Goal: Task Accomplishment & Management: Manage account settings

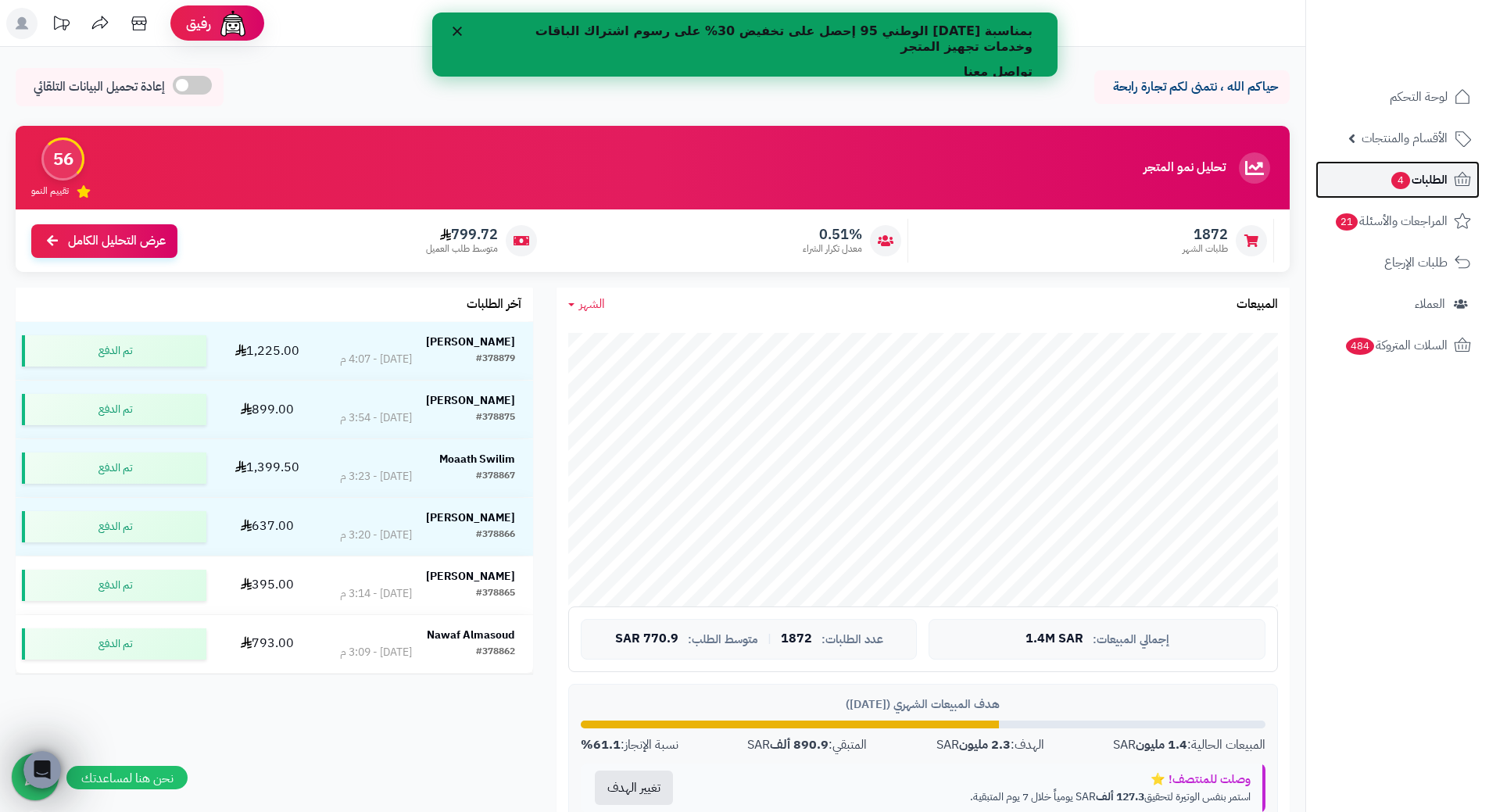
click at [1429, 181] on span "الطلبات 4" at bounding box center [1419, 180] width 58 height 22
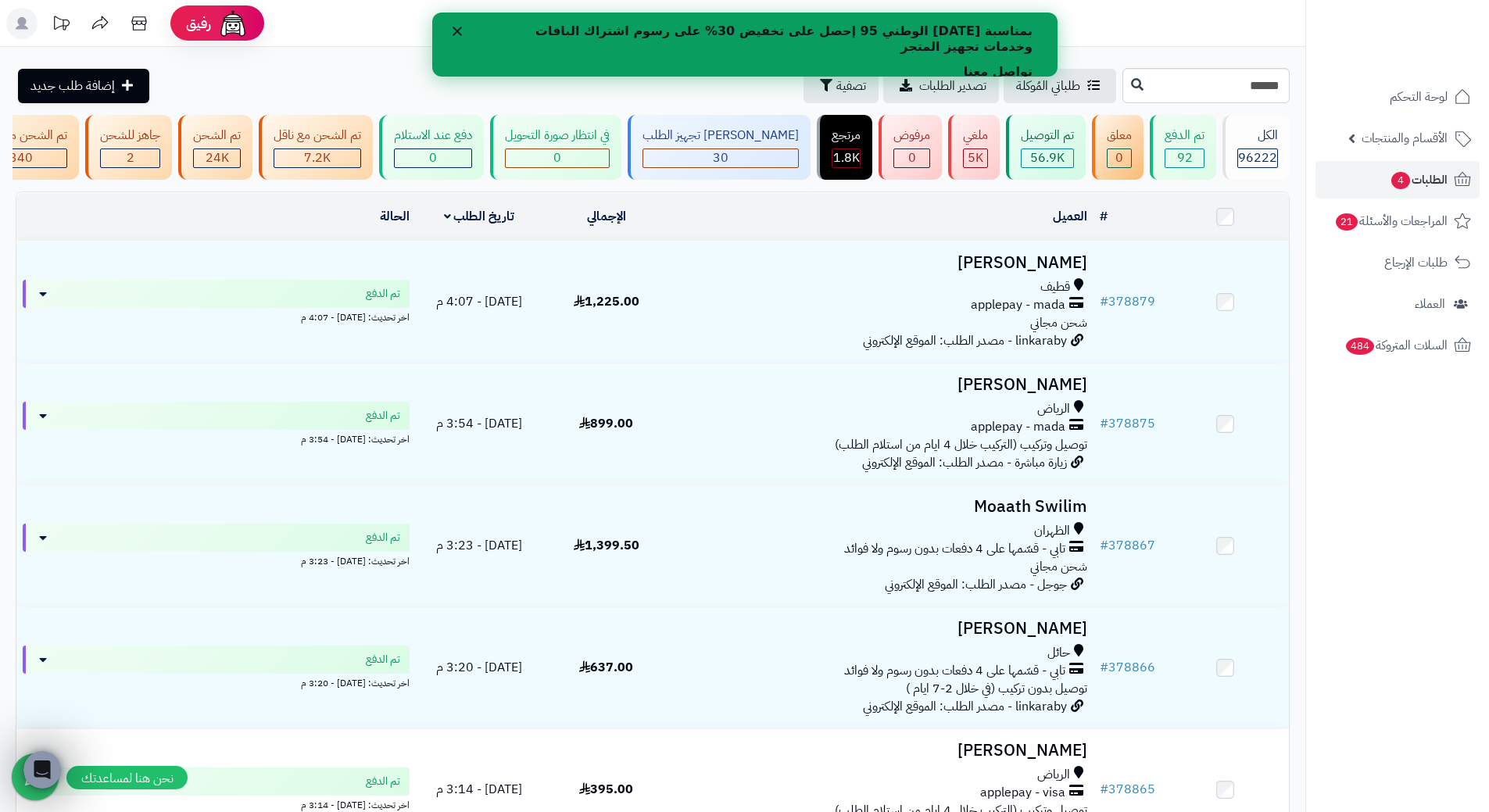
type input "******"
click at [1028, 82] on div "****** طلباتي المُوكلة تصدير الطلبات تصفية إضافة طلب جديد" at bounding box center [652, 85] width 1305 height 35
click at [1125, 86] on button at bounding box center [1137, 85] width 23 height 30
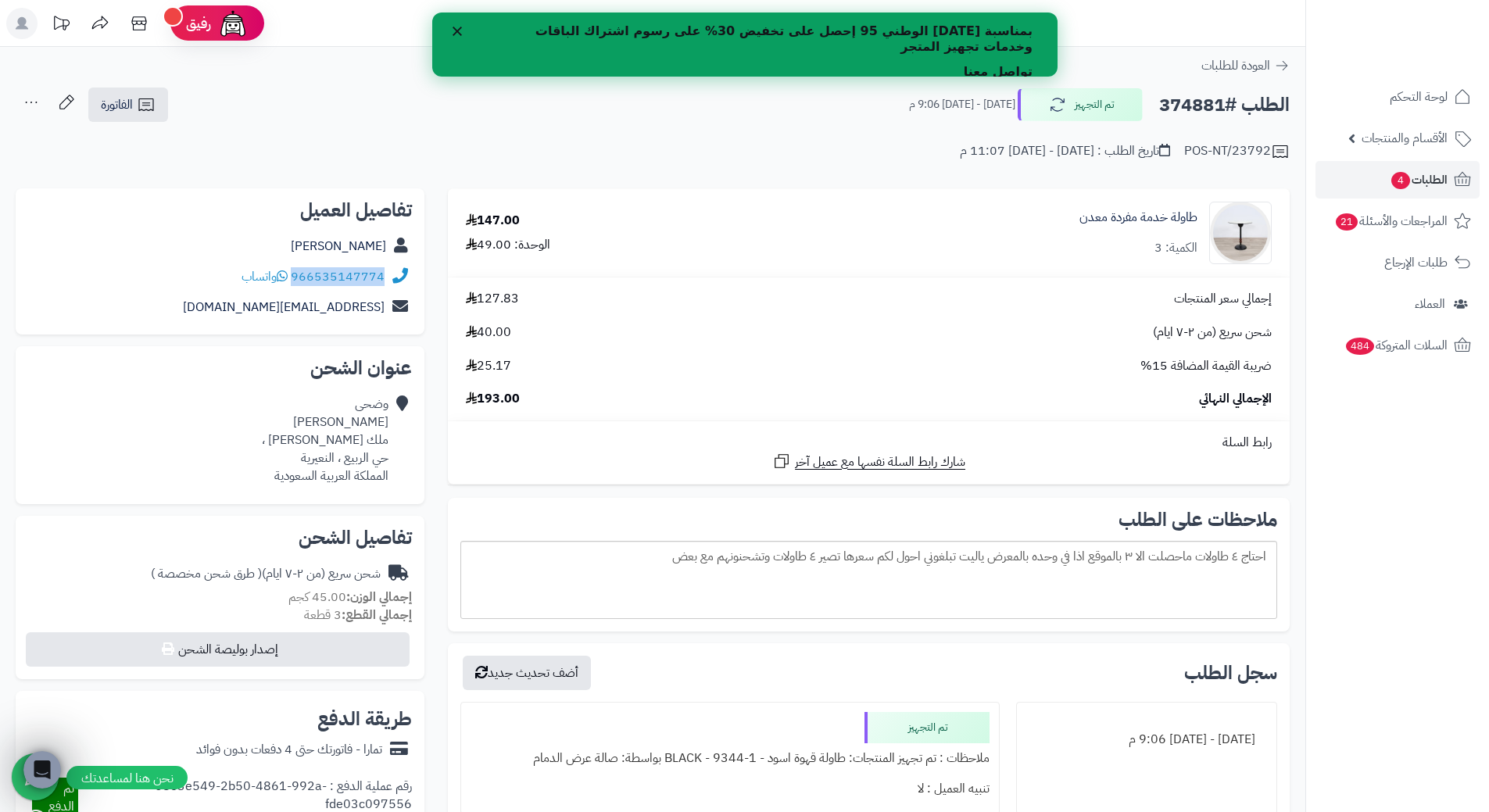
drag, startPoint x: 294, startPoint y: 273, endPoint x: 422, endPoint y: 270, distance: 128.0
click at [422, 270] on div "تفاصيل العميل وضحى الزعبي 966535147774 واتساب waaw13@hotmail.com" at bounding box center [220, 261] width 409 height 147
copy div "966535147774"
click at [1191, 90] on h2 "الطلب #374881" at bounding box center [1225, 105] width 131 height 32
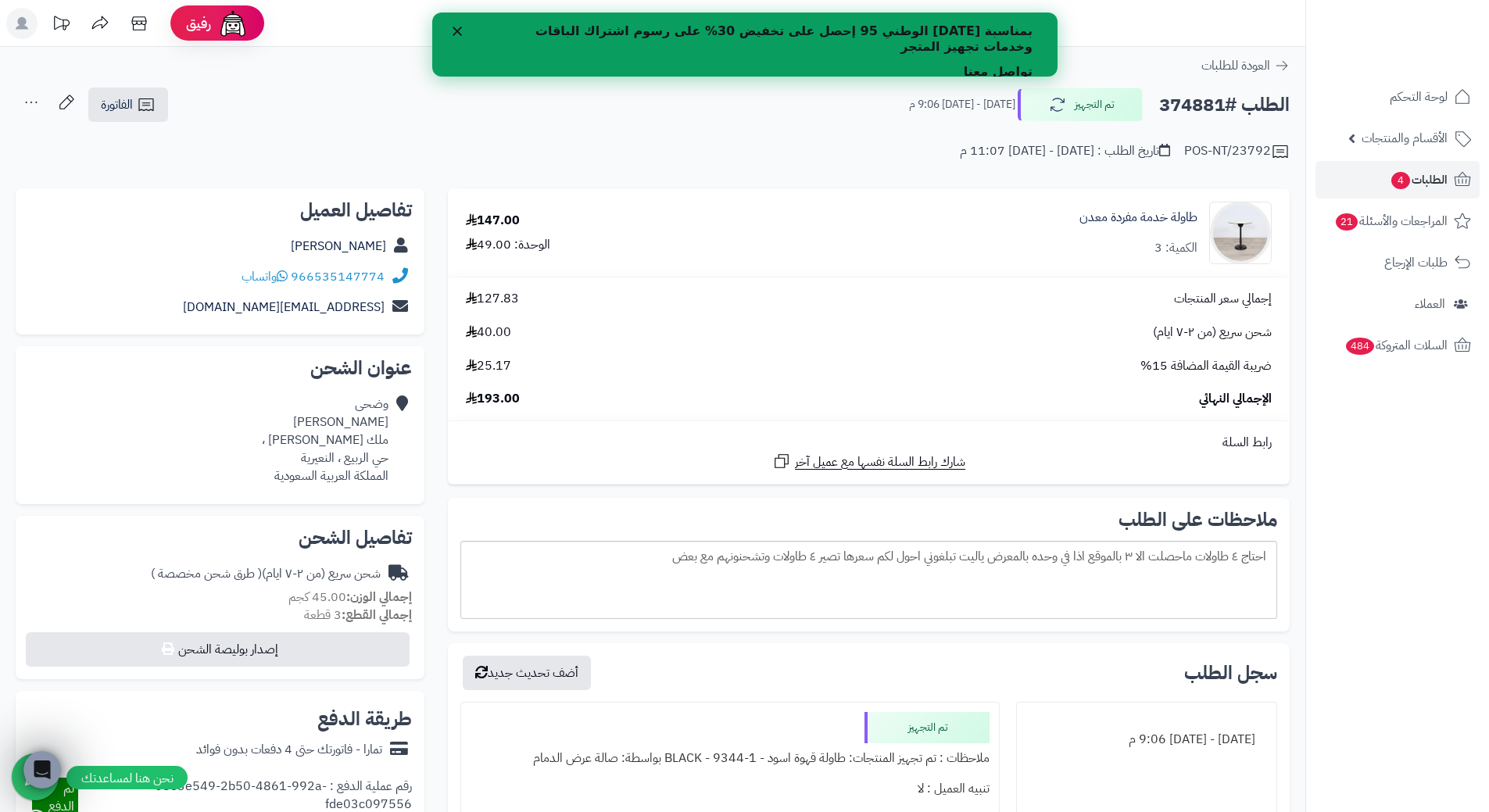
copy h2 "374881"
click at [1400, 176] on span "4" at bounding box center [1400, 181] width 19 height 17
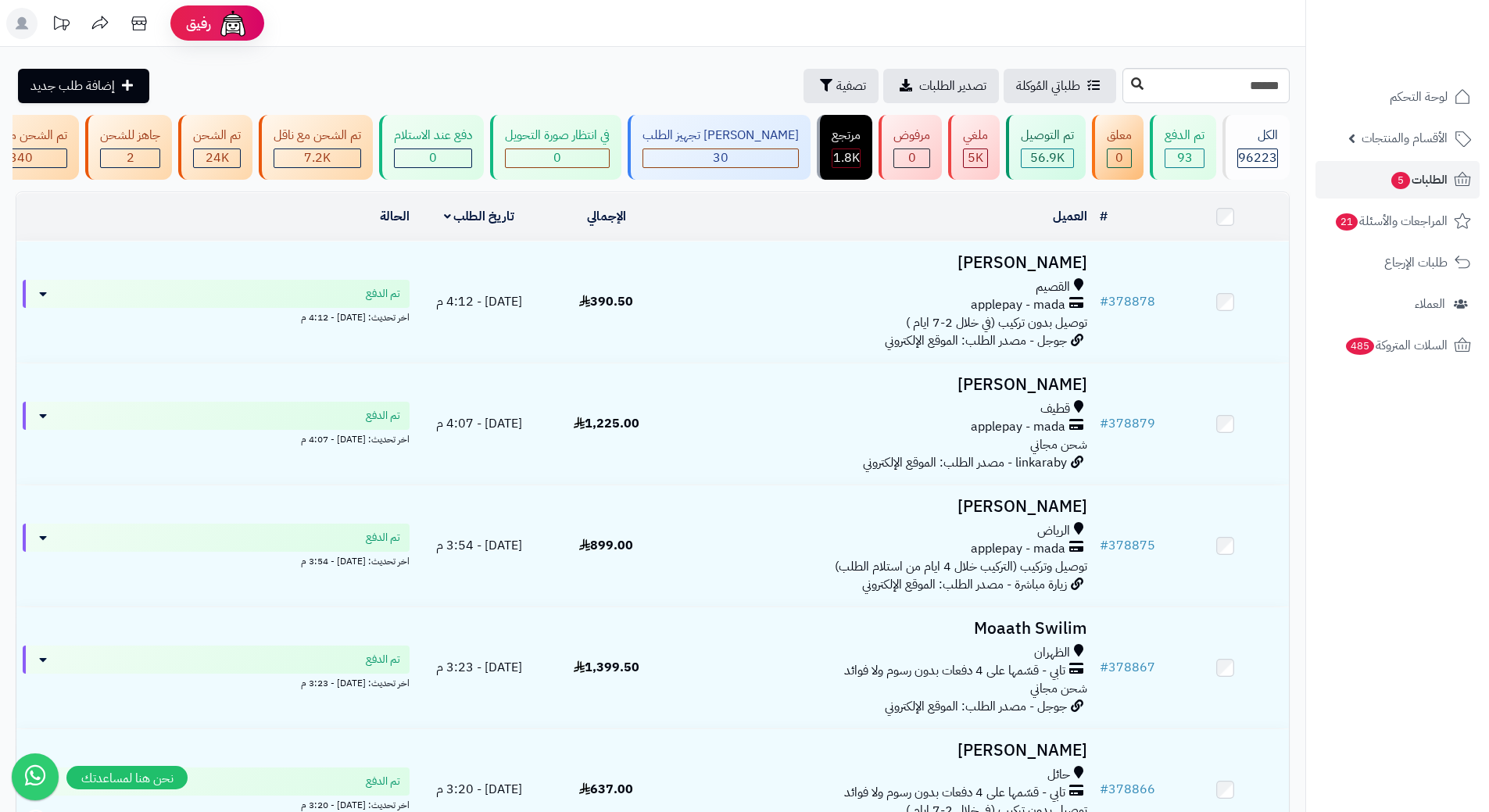
type input "******"
click at [1131, 85] on icon at bounding box center [1137, 83] width 12 height 12
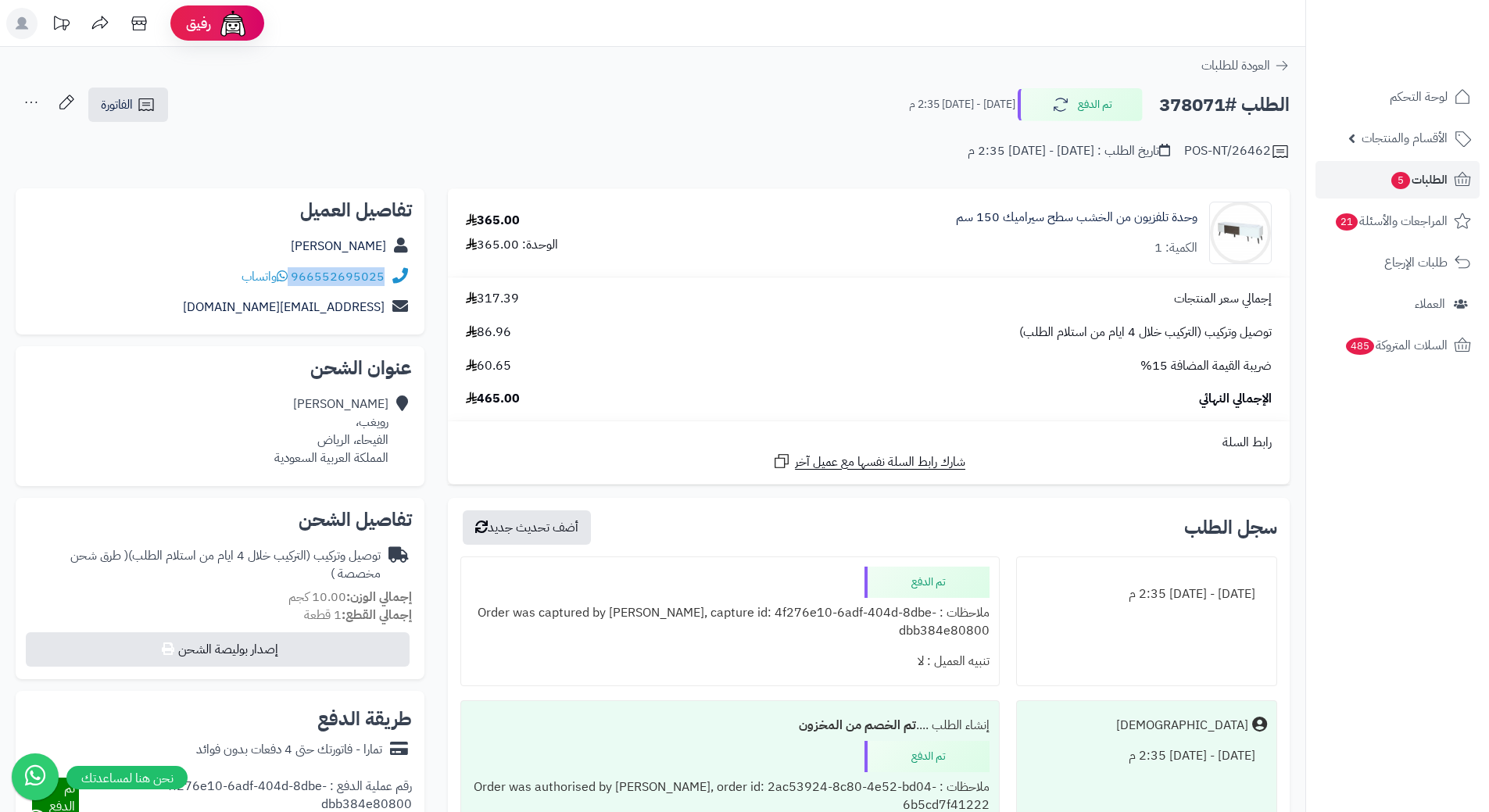
drag, startPoint x: 292, startPoint y: 273, endPoint x: 411, endPoint y: 273, distance: 119.0
click at [411, 273] on div "966552695025 واتساب" at bounding box center [220, 277] width 384 height 31
copy div "966552695025"
click at [1198, 89] on h2 "الطلب #378071" at bounding box center [1225, 105] width 131 height 32
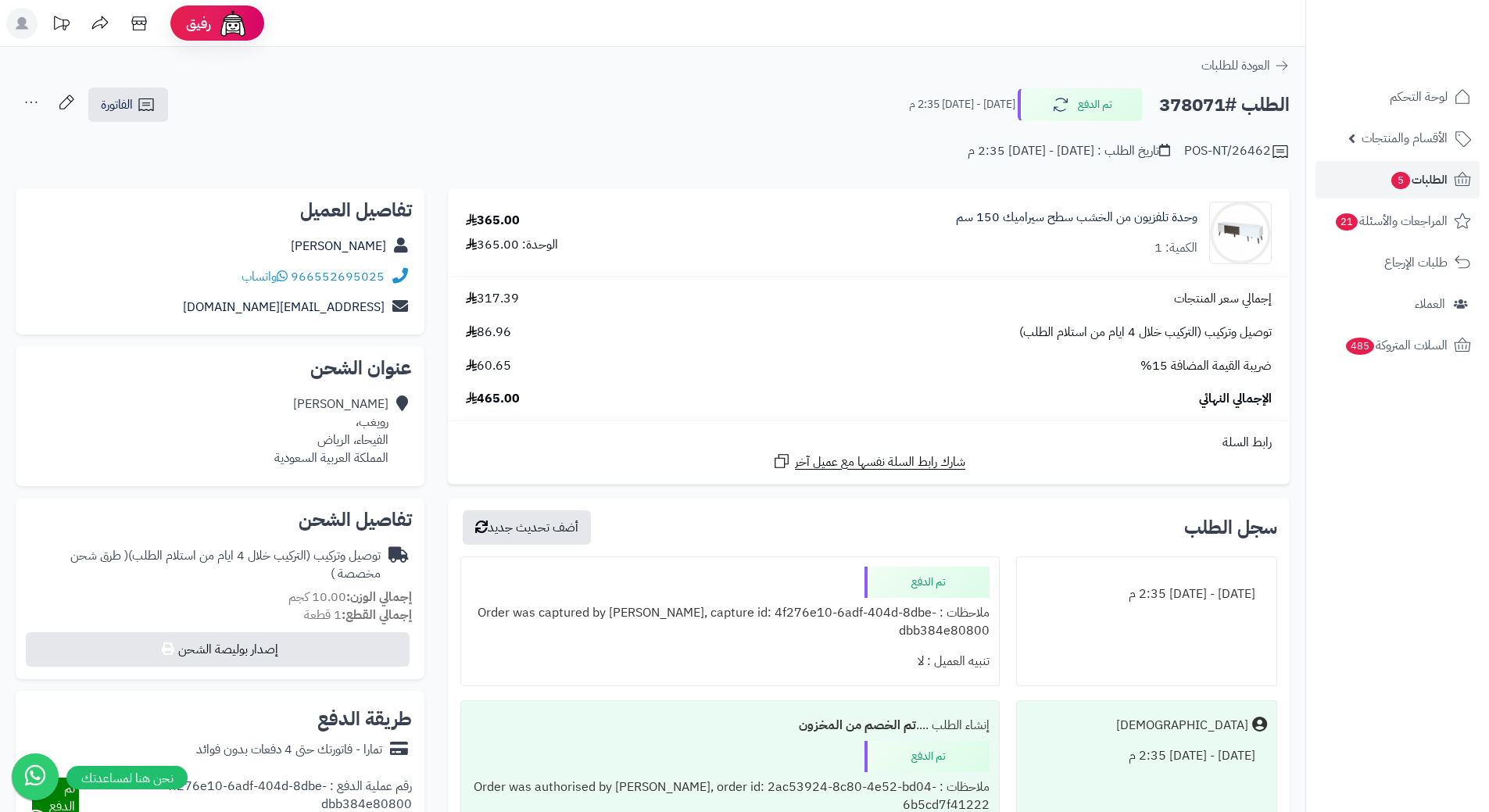
copy h2 "378071"
click at [1409, 193] on link "الطلبات 5" at bounding box center [1398, 179] width 164 height 37
